Goal: Task Accomplishment & Management: Complete application form

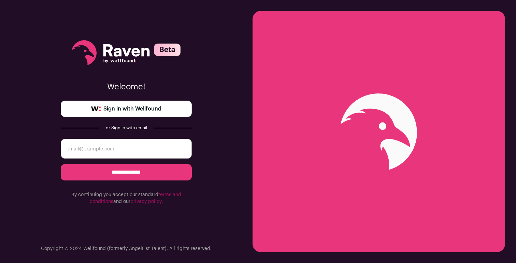
click at [153, 110] on span "Sign in with Wellfound" at bounding box center [132, 109] width 58 height 8
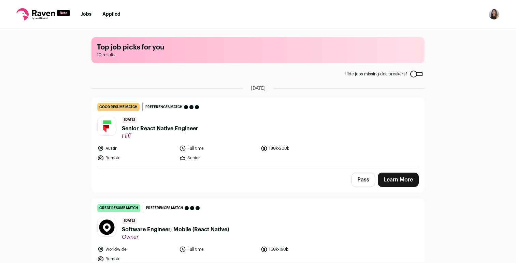
click at [193, 117] on div "2 days ago Senior React Native Engineer Fliff" at bounding box center [160, 128] width 76 height 23
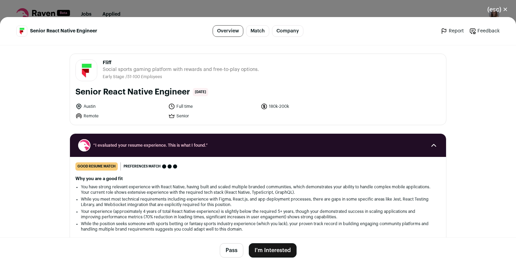
click at [378, 6] on div "(esc) ✕ Senior React Native Engineer Overview Match Company Report Feedback Rep…" at bounding box center [258, 131] width 516 height 263
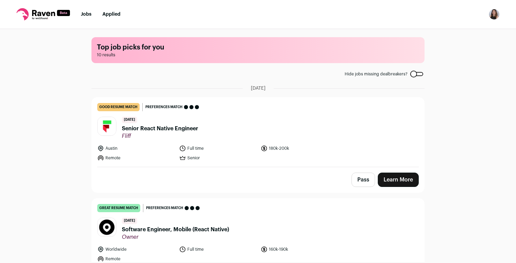
click at [497, 16] on img "Open dropdown" at bounding box center [493, 14] width 11 height 11
click at [452, 26] on link "Settings" at bounding box center [461, 32] width 75 height 16
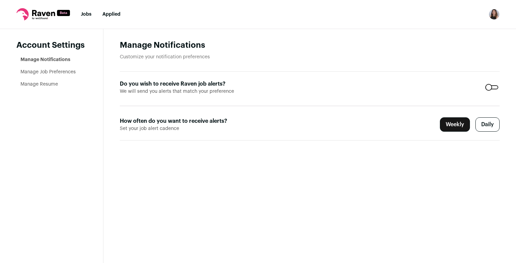
click at [52, 84] on link "Manage Resume" at bounding box center [39, 84] width 38 height 5
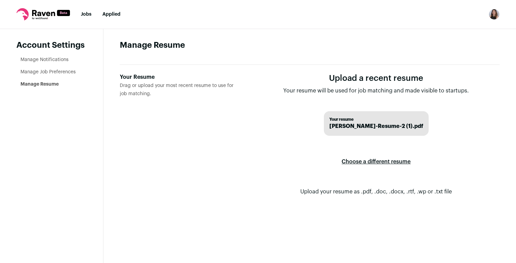
click at [358, 162] on label "Choose a different resume" at bounding box center [375, 161] width 69 height 19
click at [0, 0] on input "Your Resume Drag or upload your most recent resume to use for job matching." at bounding box center [0, 0] width 0 height 0
click at [83, 14] on link "Jobs" at bounding box center [86, 14] width 11 height 5
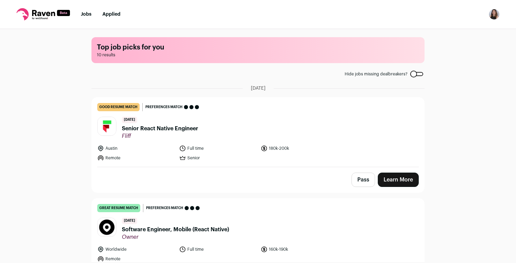
click at [222, 122] on header "2 days ago Senior React Native Engineer Fliff" at bounding box center [257, 128] width 321 height 23
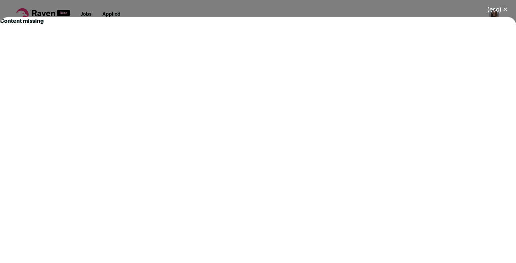
click at [493, 9] on button "(esc) ✕" at bounding box center [497, 9] width 37 height 15
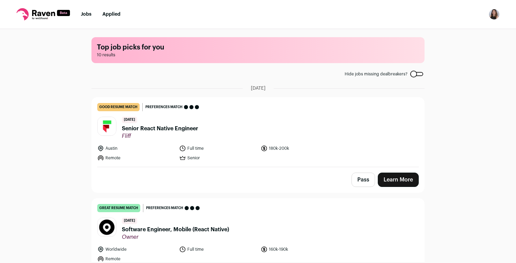
click at [162, 127] on span "Senior React Native Engineer" at bounding box center [160, 128] width 76 height 8
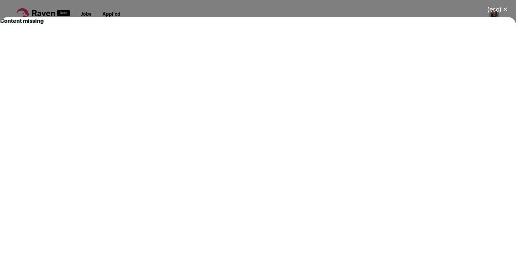
click at [501, 7] on button "(esc) ✕" at bounding box center [497, 9] width 37 height 15
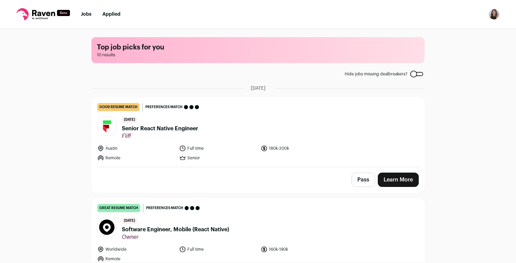
click at [399, 181] on link "Learn More" at bounding box center [398, 180] width 41 height 14
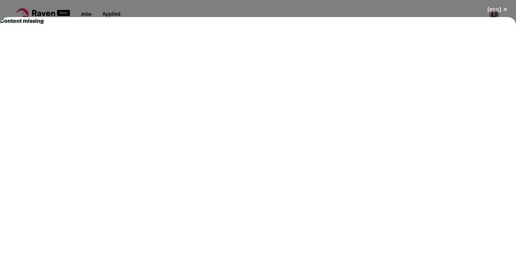
click at [505, 9] on button "(esc) ✕" at bounding box center [497, 9] width 37 height 15
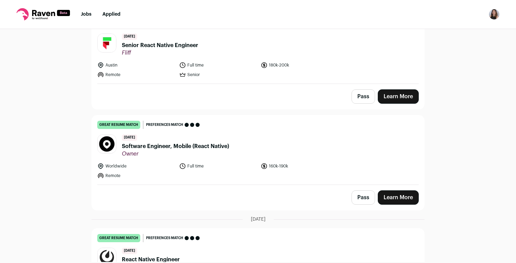
scroll to position [115, 0]
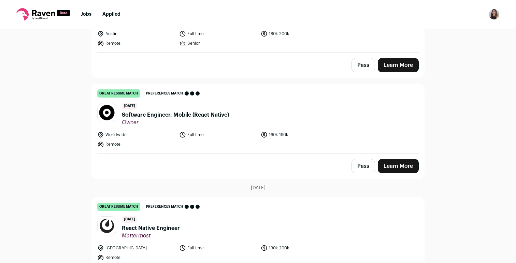
click at [383, 165] on link "Learn More" at bounding box center [398, 166] width 41 height 14
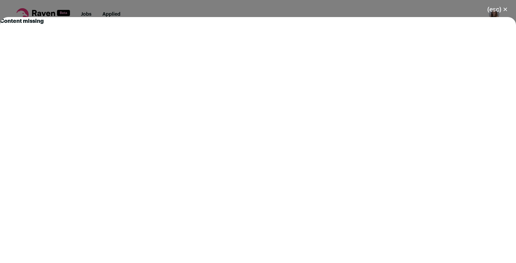
click at [391, 15] on div "(esc) ✕ Content missing" at bounding box center [258, 131] width 516 height 263
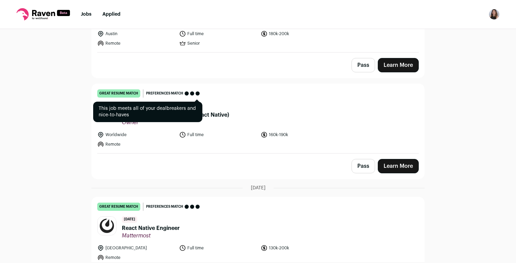
click at [159, 91] on span "Preferences match" at bounding box center [164, 93] width 37 height 7
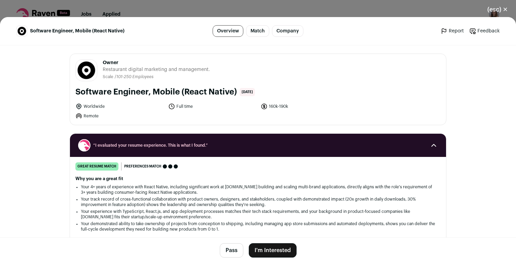
click at [275, 250] on button "I'm Interested" at bounding box center [273, 250] width 48 height 14
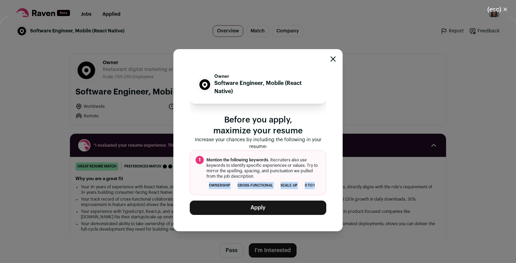
copy ul "ownership cross-functional scale-up 0 to 1"
drag, startPoint x: 203, startPoint y: 184, endPoint x: 317, endPoint y: 187, distance: 113.6
click at [317, 187] on li "ownership cross-functional scale-up 0 to 1" at bounding box center [257, 186] width 125 height 8
click at [333, 63] on div "Close modal via background" at bounding box center [332, 60] width 5 height 8
click at [334, 57] on icon "Close modal" at bounding box center [333, 59] width 4 height 4
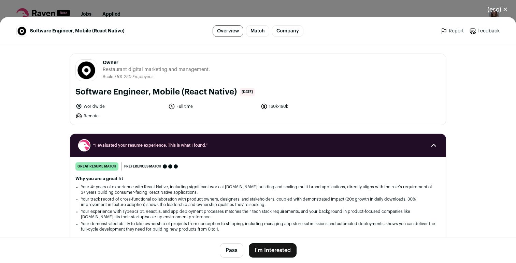
click at [500, 11] on button "(esc) ✕" at bounding box center [497, 9] width 37 height 15
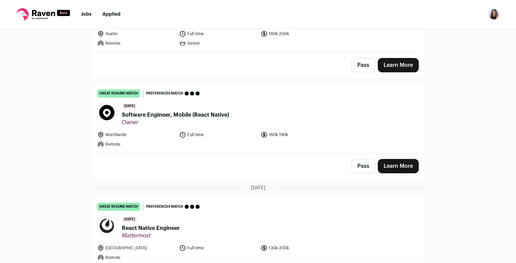
click at [493, 16] on img "Open dropdown" at bounding box center [493, 14] width 11 height 11
click at [455, 27] on link "Settings" at bounding box center [461, 32] width 75 height 16
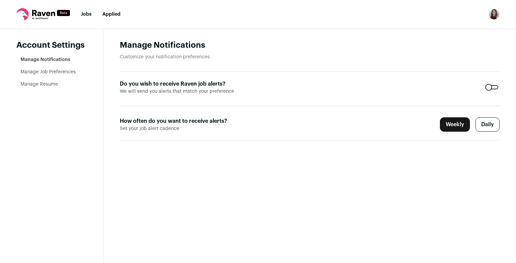
click at [44, 87] on li "Manage Resume" at bounding box center [53, 84] width 66 height 7
click at [48, 83] on link "Manage Resume" at bounding box center [39, 84] width 38 height 5
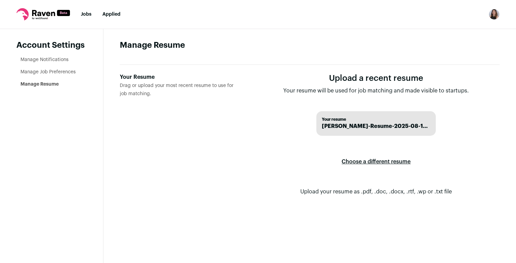
click at [380, 161] on label "Choose a different resume" at bounding box center [375, 161] width 69 height 19
click at [0, 0] on input "Your Resume Drag or upload your most recent resume to use for job matching." at bounding box center [0, 0] width 0 height 0
click at [354, 126] on span "[PERSON_NAME]-Resume-2025-08-25.pdf" at bounding box center [376, 126] width 108 height 8
click at [87, 13] on link "Jobs" at bounding box center [86, 14] width 11 height 5
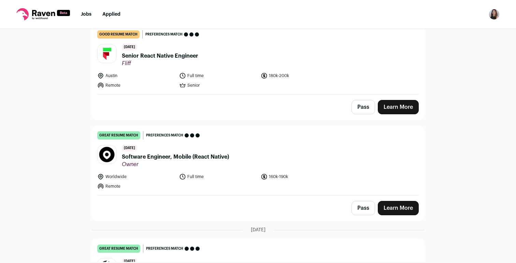
scroll to position [119, 0]
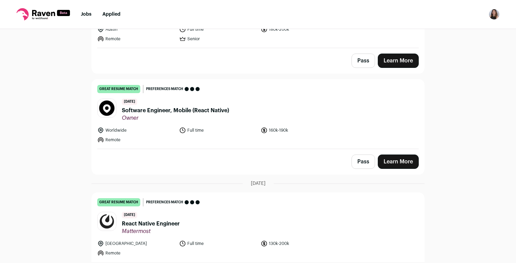
click at [391, 160] on link "Learn More" at bounding box center [398, 162] width 41 height 14
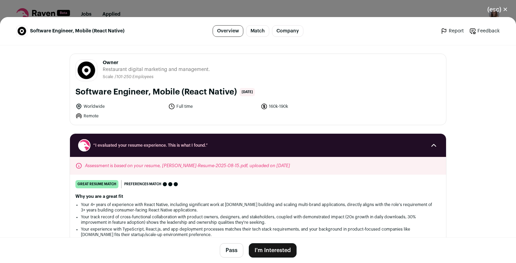
click at [278, 250] on button "I'm Interested" at bounding box center [273, 250] width 48 height 14
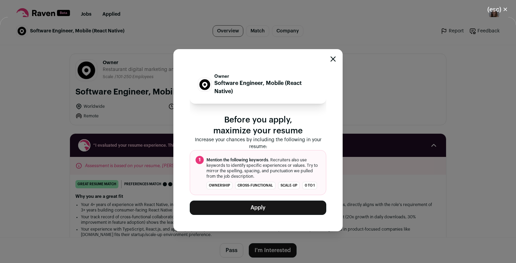
click at [333, 54] on div "Owner Software Engineer, Mobile (React Native) Before you apply, maximize your …" at bounding box center [257, 140] width 169 height 182
click at [331, 58] on icon "Close modal" at bounding box center [332, 58] width 5 height 5
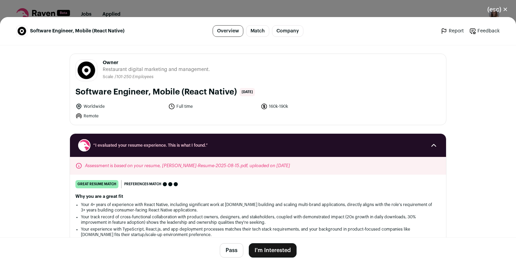
click at [501, 7] on button "(esc) ✕" at bounding box center [497, 9] width 37 height 15
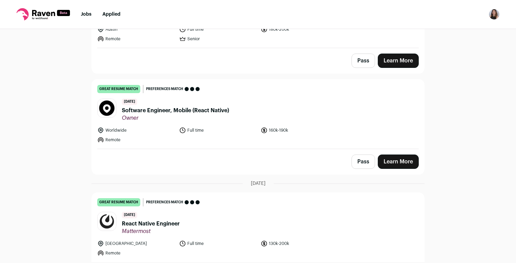
click at [497, 11] on img "Open dropdown" at bounding box center [493, 14] width 11 height 11
click at [451, 29] on link "Settings" at bounding box center [461, 32] width 75 height 16
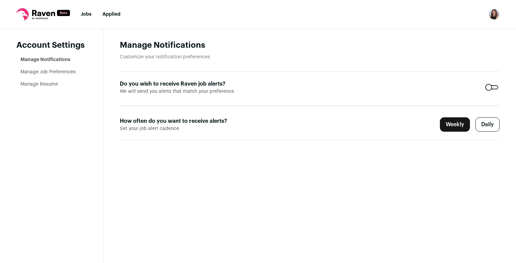
click at [37, 81] on li "Manage Resume" at bounding box center [53, 84] width 66 height 7
click at [37, 84] on link "Manage Resume" at bounding box center [39, 84] width 38 height 5
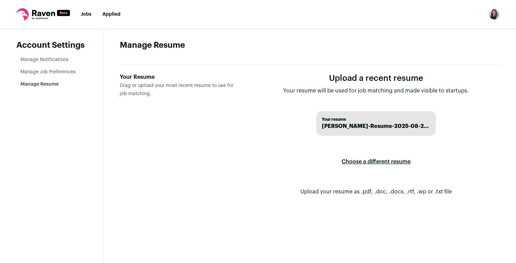
click at [371, 161] on label "Choose a different resume" at bounding box center [375, 161] width 69 height 19
click at [0, 0] on input "Your Resume Drag or upload your most recent resume to use for job matching." at bounding box center [0, 0] width 0 height 0
click at [494, 18] on img "Open dropdown" at bounding box center [493, 14] width 11 height 11
click at [88, 14] on link "Jobs" at bounding box center [86, 14] width 11 height 5
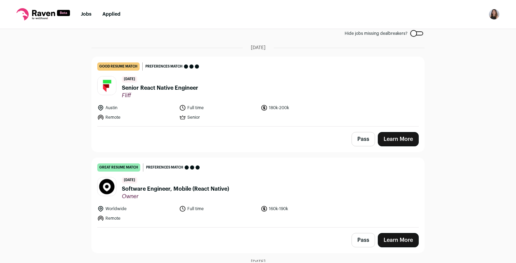
scroll to position [60, 0]
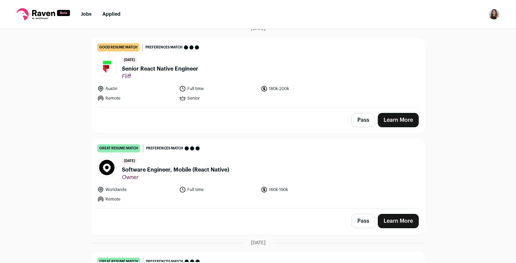
click at [308, 164] on header "3 days ago Software Engineer, Mobile (React Native) Owner" at bounding box center [257, 169] width 321 height 23
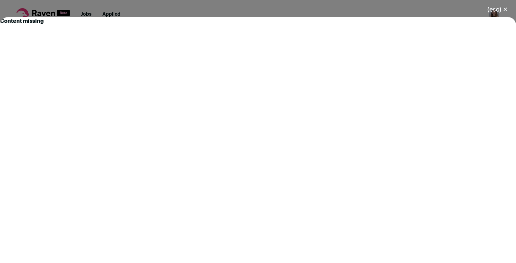
click at [502, 10] on button "(esc) ✕" at bounding box center [497, 9] width 37 height 15
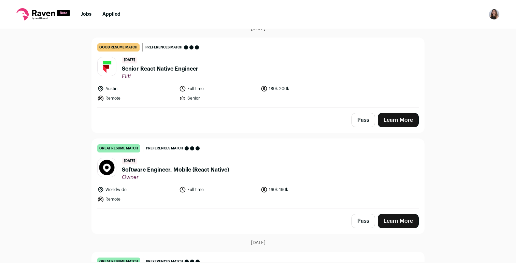
click at [392, 225] on link "Learn More" at bounding box center [398, 221] width 41 height 14
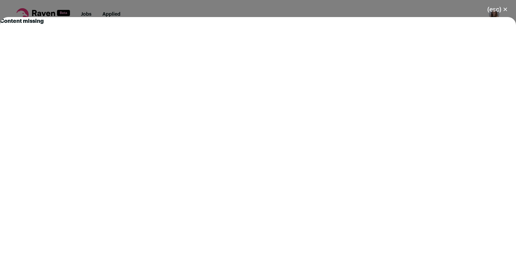
click at [504, 10] on button "(esc) ✕" at bounding box center [497, 9] width 37 height 15
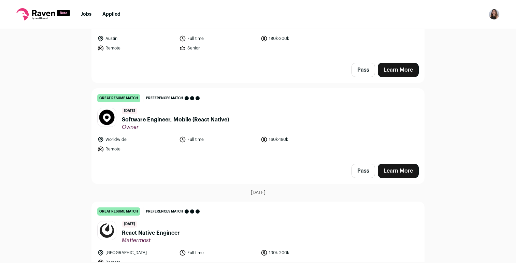
scroll to position [112, 0]
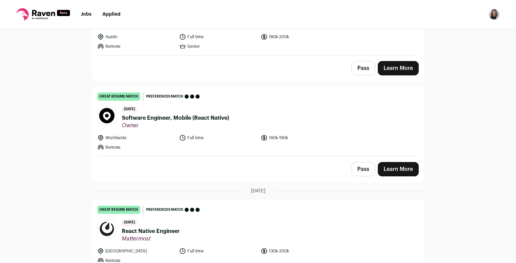
click at [266, 120] on header "3 days ago Software Engineer, Mobile (React Native) Owner" at bounding box center [257, 117] width 321 height 23
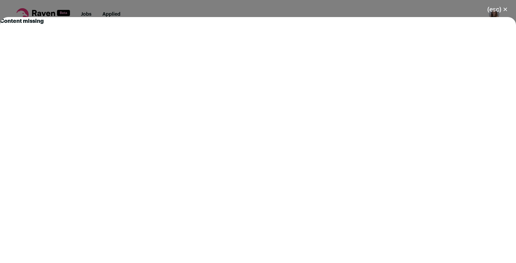
click at [335, 9] on div "(esc) ✕ Content missing" at bounding box center [258, 131] width 516 height 263
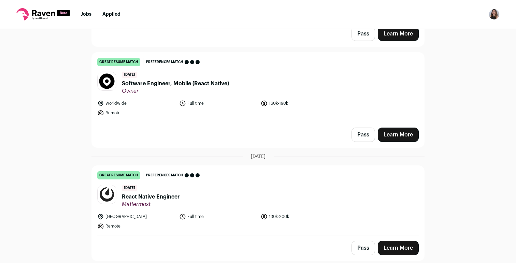
scroll to position [178, 0]
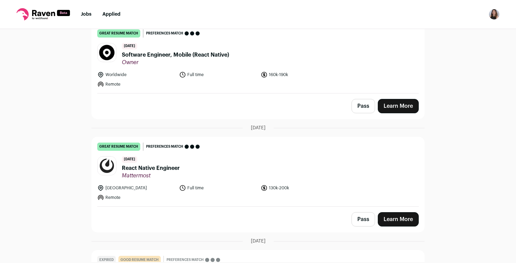
scroll to position [170, 0]
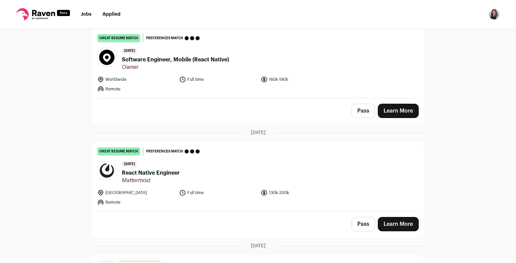
click at [398, 109] on link "Learn More" at bounding box center [398, 111] width 41 height 14
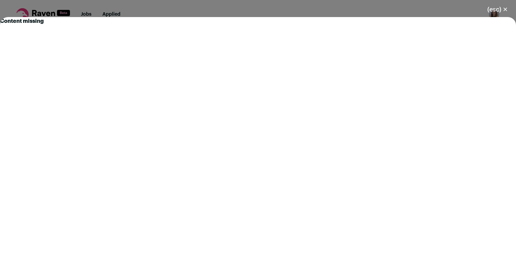
click at [504, 11] on button "(esc) ✕" at bounding box center [497, 9] width 37 height 15
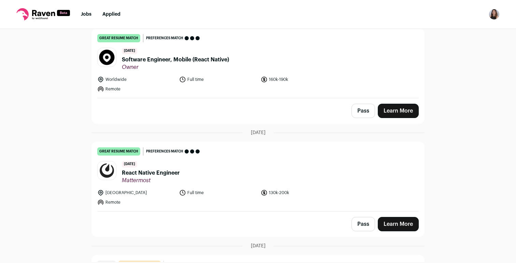
click at [274, 101] on div "Pass Learn More" at bounding box center [258, 110] width 332 height 25
click at [202, 62] on span "Software Engineer, Mobile (React Native)" at bounding box center [175, 60] width 107 height 8
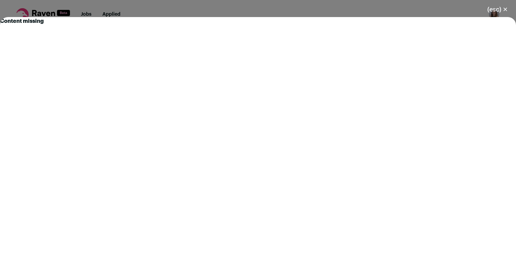
click at [296, 7] on div "(esc) ✕ Content missing" at bounding box center [258, 131] width 516 height 263
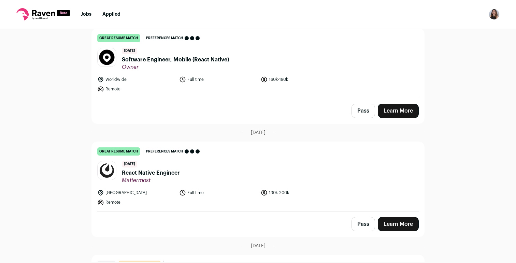
click at [121, 79] on li "Worldwide" at bounding box center [136, 79] width 78 height 7
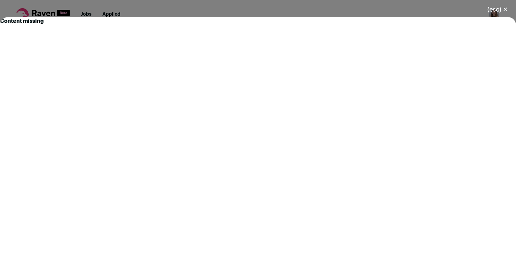
click at [139, 10] on div "(esc) ✕ Content missing" at bounding box center [258, 131] width 516 height 263
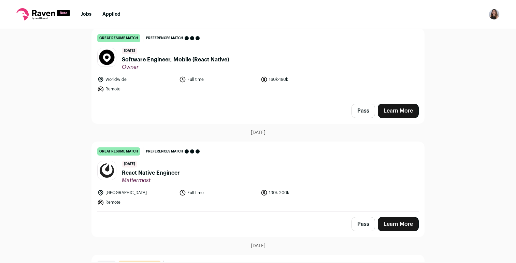
click at [107, 53] on img at bounding box center [107, 57] width 18 height 18
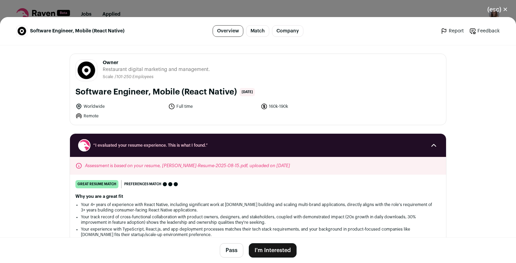
click at [368, 163] on div "Assessment is based on your resume, Cecilia-Ramirez-Resume-2025-08-15.pdf, uplo…" at bounding box center [258, 166] width 376 height 18
click at [261, 250] on button "I'm Interested" at bounding box center [273, 250] width 48 height 14
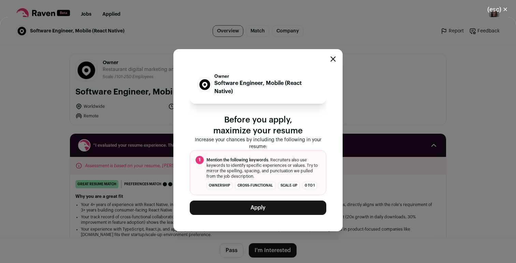
click at [268, 205] on button "Apply" at bounding box center [258, 208] width 136 height 14
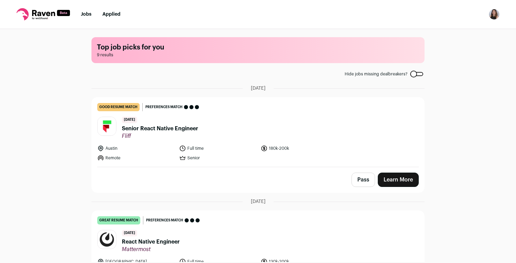
click at [395, 179] on link "Learn More" at bounding box center [398, 180] width 41 height 14
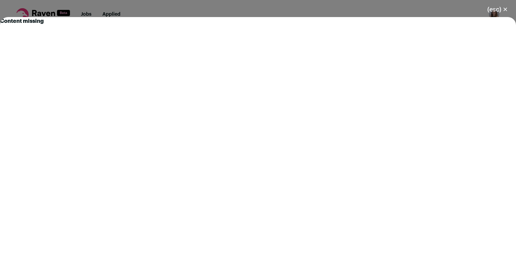
click at [324, 4] on div "(esc) ✕ Content missing" at bounding box center [258, 131] width 516 height 263
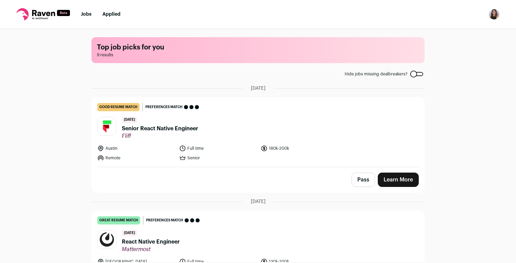
click at [108, 126] on img at bounding box center [107, 126] width 18 height 18
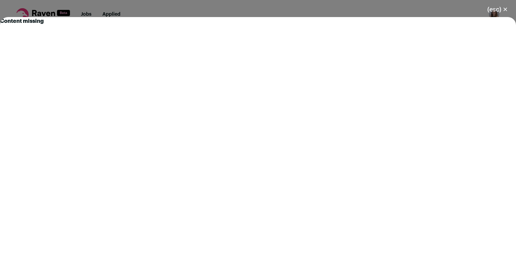
click at [210, 9] on div "(esc) ✕ Content missing" at bounding box center [258, 131] width 516 height 263
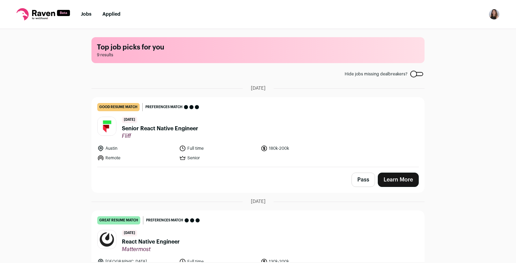
click at [131, 120] on span "[DATE]" at bounding box center [129, 120] width 15 height 6
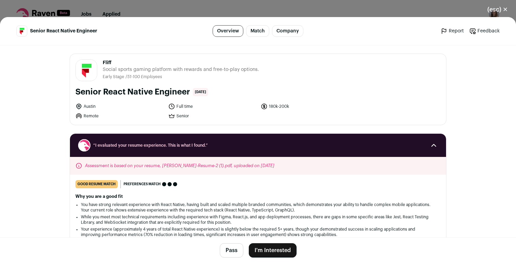
click at [271, 250] on button "I'm Interested" at bounding box center [273, 250] width 48 height 14
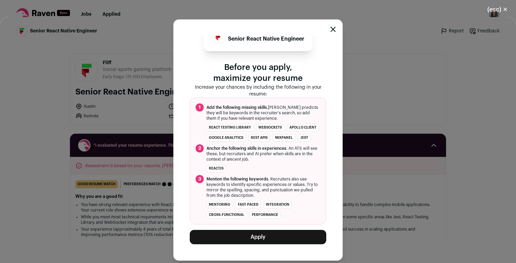
scroll to position [15, 0]
click at [334, 32] on div "Close modal via background" at bounding box center [332, 30] width 5 height 8
click at [334, 30] on icon "Close modal" at bounding box center [332, 29] width 5 height 5
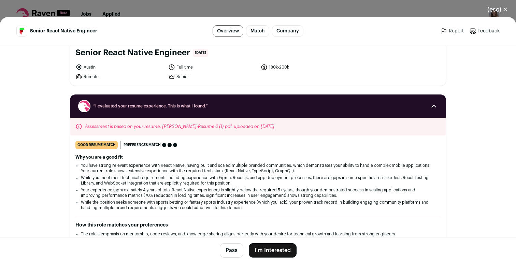
scroll to position [35, 0]
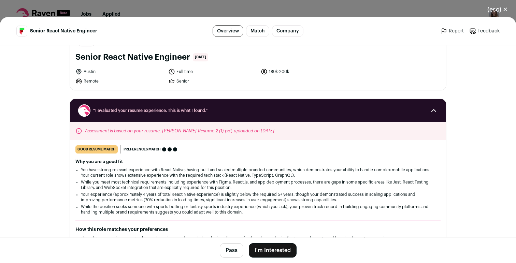
click at [126, 12] on div "(esc) ✕ Senior React [DEMOGRAPHIC_DATA] Engineer Overview Match Company Report …" at bounding box center [258, 131] width 516 height 263
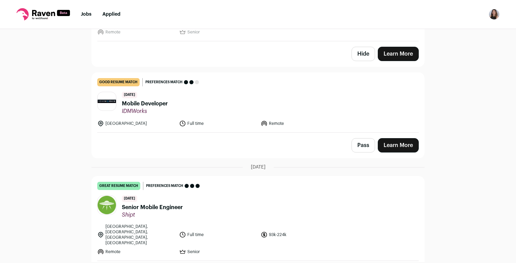
scroll to position [353, 0]
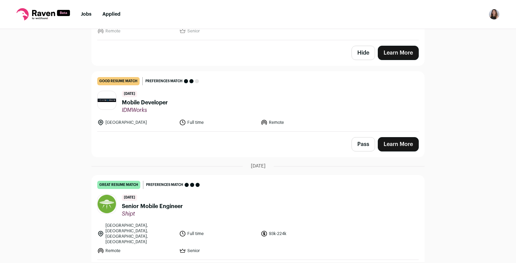
click at [191, 106] on header "[DATE] Mobile Developer IDMWorks" at bounding box center [257, 102] width 321 height 23
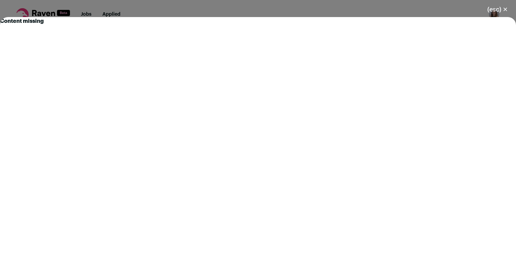
click at [164, 11] on div "(esc) ✕ Content missing" at bounding box center [258, 131] width 516 height 263
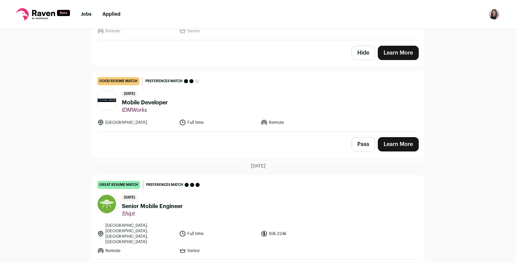
click at [396, 147] on link "Learn More" at bounding box center [398, 144] width 41 height 14
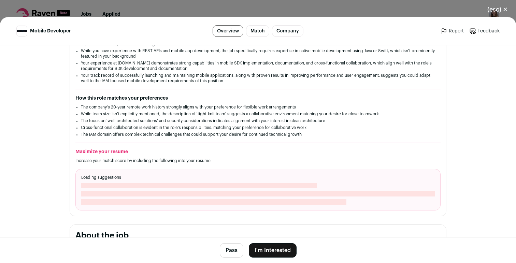
scroll to position [144, 0]
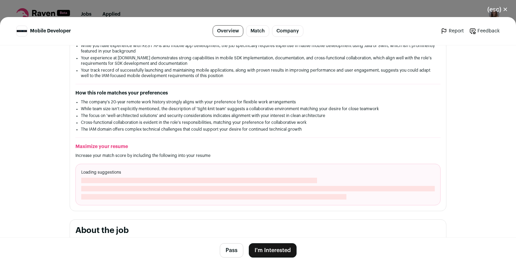
click at [279, 249] on button "I'm Interested" at bounding box center [273, 250] width 48 height 14
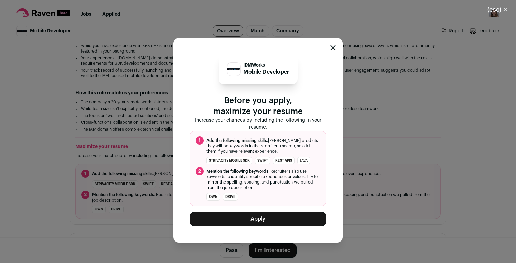
click at [369, 122] on div "IDMWorks Mobile Developer Before you apply, maximize your resume Increase your …" at bounding box center [258, 140] width 516 height 246
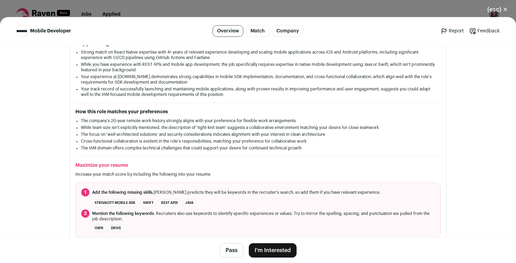
scroll to position [151, 0]
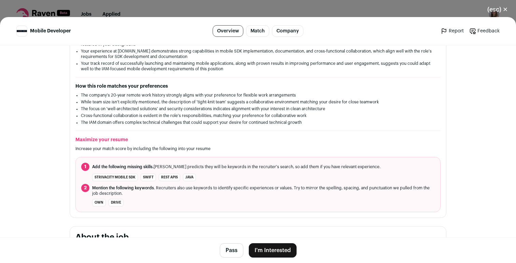
click at [271, 249] on button "I'm Interested" at bounding box center [273, 250] width 48 height 14
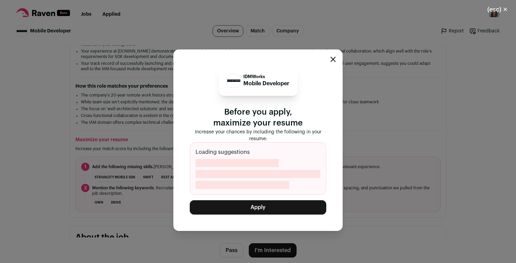
click at [332, 58] on icon "Close modal" at bounding box center [333, 59] width 4 height 4
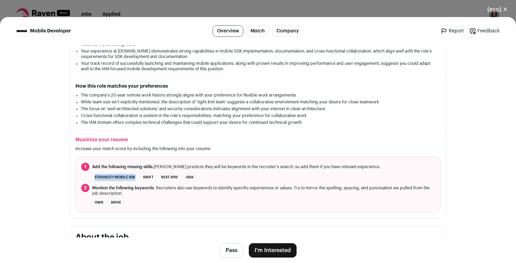
drag, startPoint x: 94, startPoint y: 176, endPoint x: 137, endPoint y: 175, distance: 43.3
click at [137, 175] on li "Strivacity Mobile SDK" at bounding box center [115, 178] width 46 height 8
copy li "Strivacity Mobile SDK"
